Goal: Task Accomplishment & Management: Complete application form

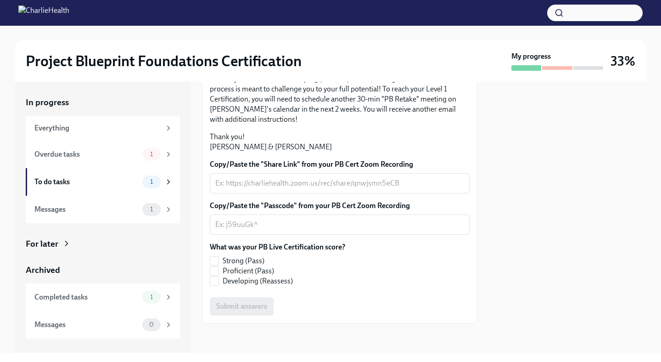
scroll to position [237, 0]
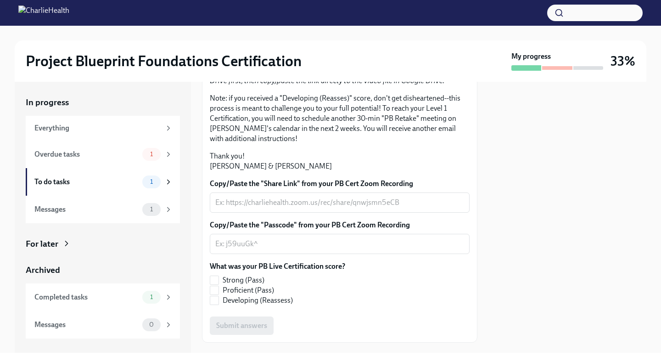
scroll to position [237, 0]
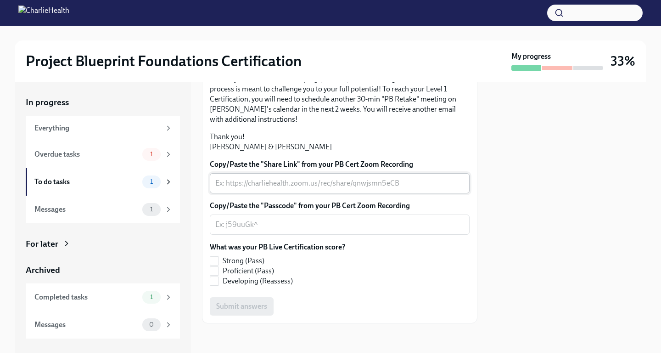
click at [266, 185] on textarea "Copy/Paste the "Share Link" from your PB Cert Zoom Recording" at bounding box center [339, 183] width 249 height 11
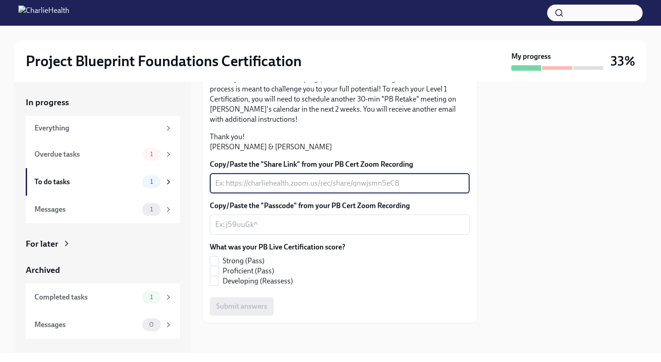
paste textarea "[URL][DOMAIN_NAME]"
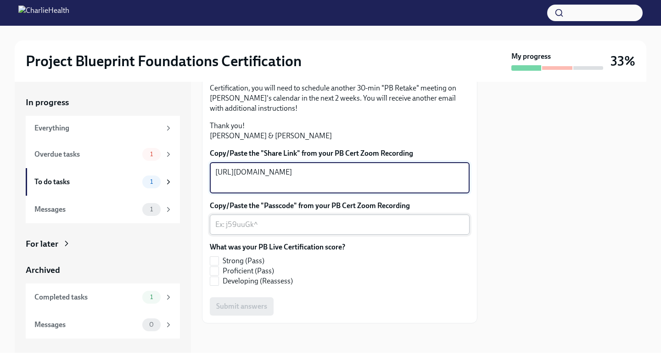
type textarea "[URL][DOMAIN_NAME]"
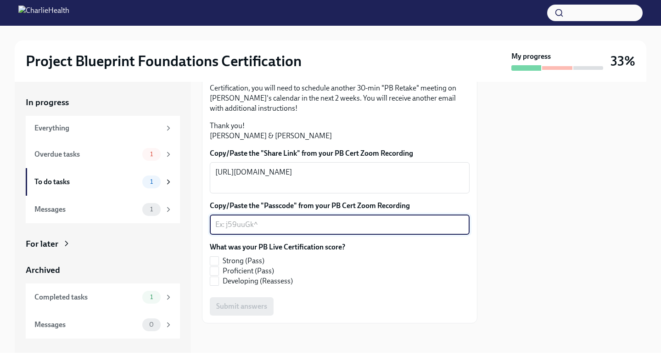
click at [272, 230] on textarea "Copy/Paste the "Passcode" from your PB Cert Zoom Recording" at bounding box center [339, 224] width 249 height 11
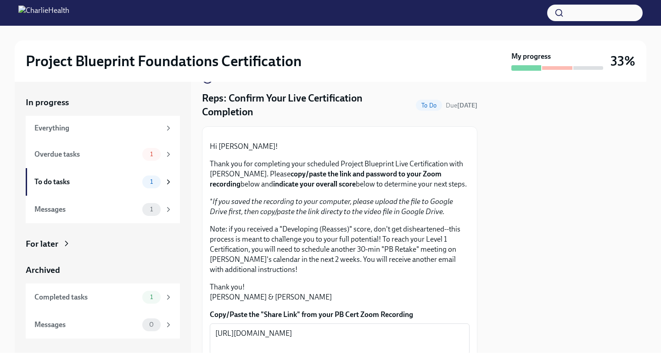
scroll to position [18, 0]
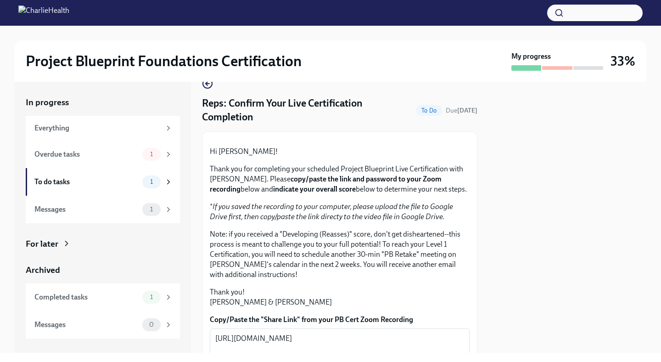
type textarea "NA"
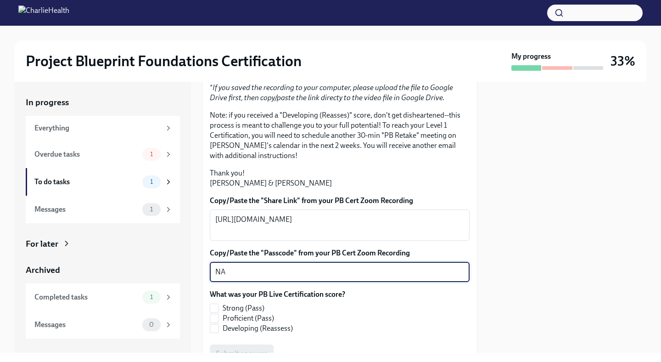
scroll to position [248, 0]
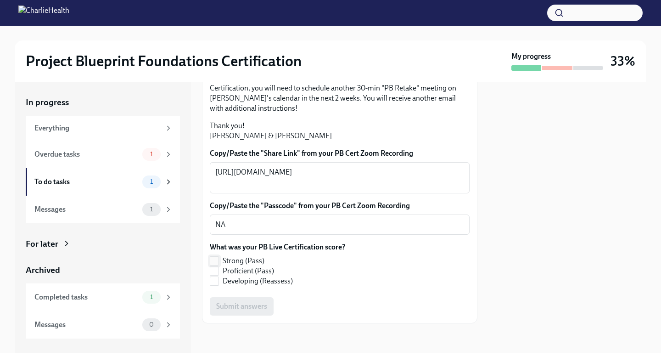
click at [219, 259] on span at bounding box center [214, 260] width 9 height 9
click at [219, 259] on input "Strong (Pass)" at bounding box center [214, 261] width 8 height 8
checkbox input "true"
click at [243, 319] on div "Hi [PERSON_NAME]! Thank you for completing your scheduled Project Blueprint Liv…" at bounding box center [339, 144] width 275 height 358
click at [247, 313] on button "Submit answers" at bounding box center [242, 306] width 64 height 18
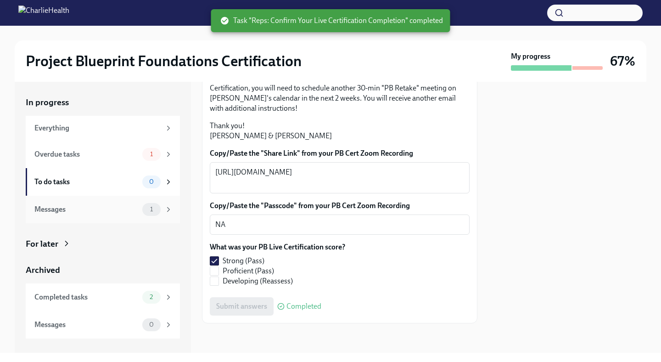
click at [121, 215] on div "Messages 1" at bounding box center [103, 209] width 138 height 13
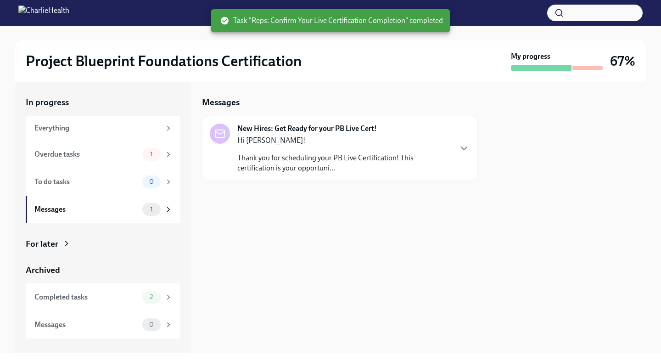
click at [323, 174] on div "New Hires: Get Ready for your PB Live Cert! Hi [PERSON_NAME]! Thank you for sch…" at bounding box center [339, 148] width 275 height 65
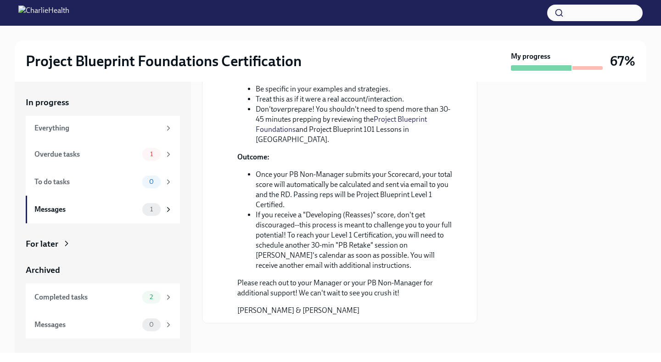
scroll to position [405, 0]
